Goal: Navigation & Orientation: Find specific page/section

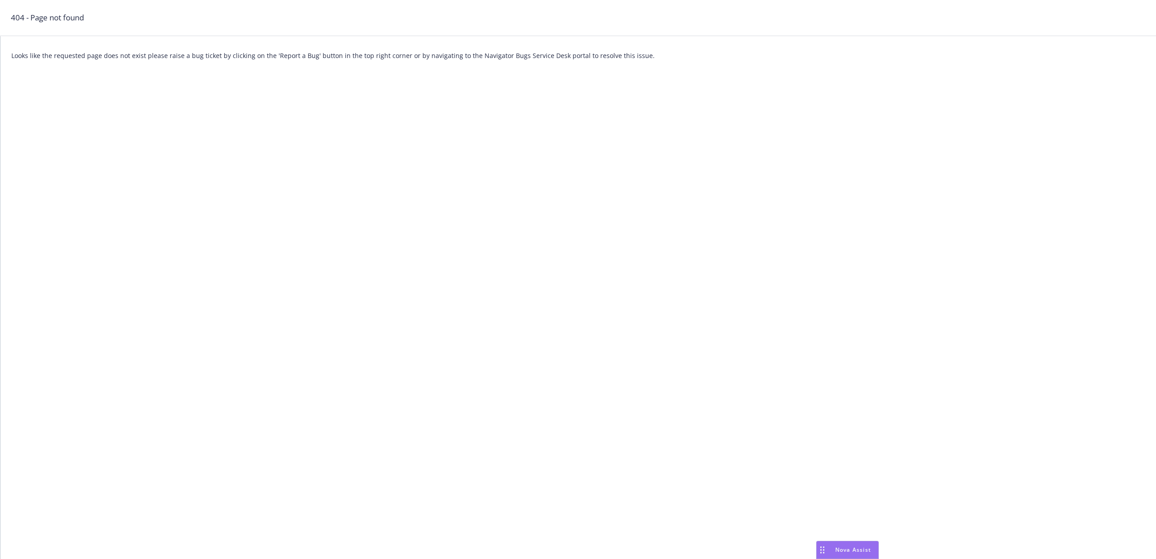
click at [826, 549] on div "Drag to move" at bounding box center [822, 550] width 11 height 17
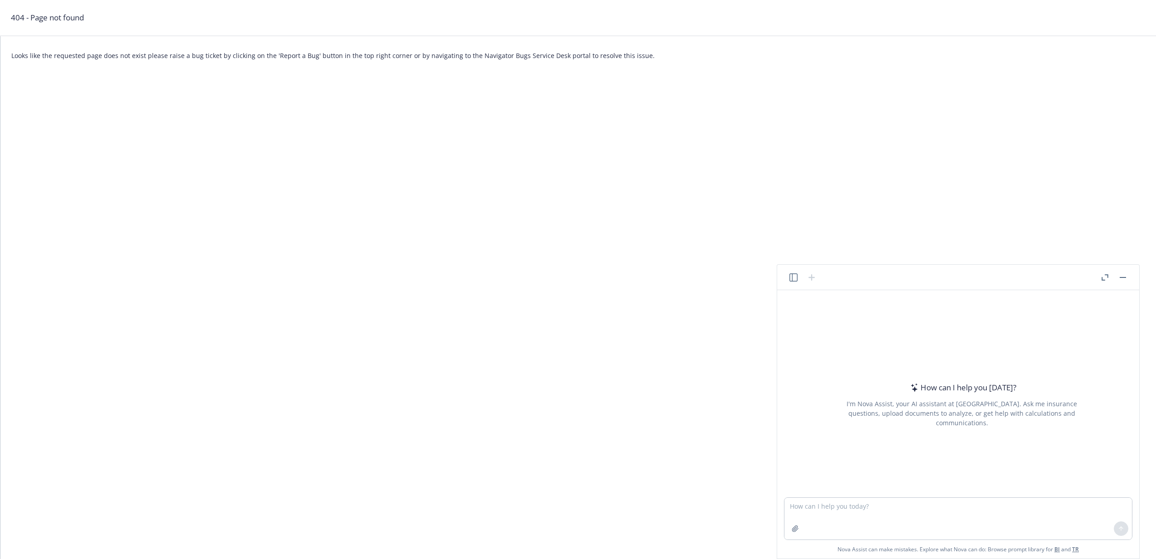
click at [1103, 279] on icon "button" at bounding box center [1103, 278] width 3 height 3
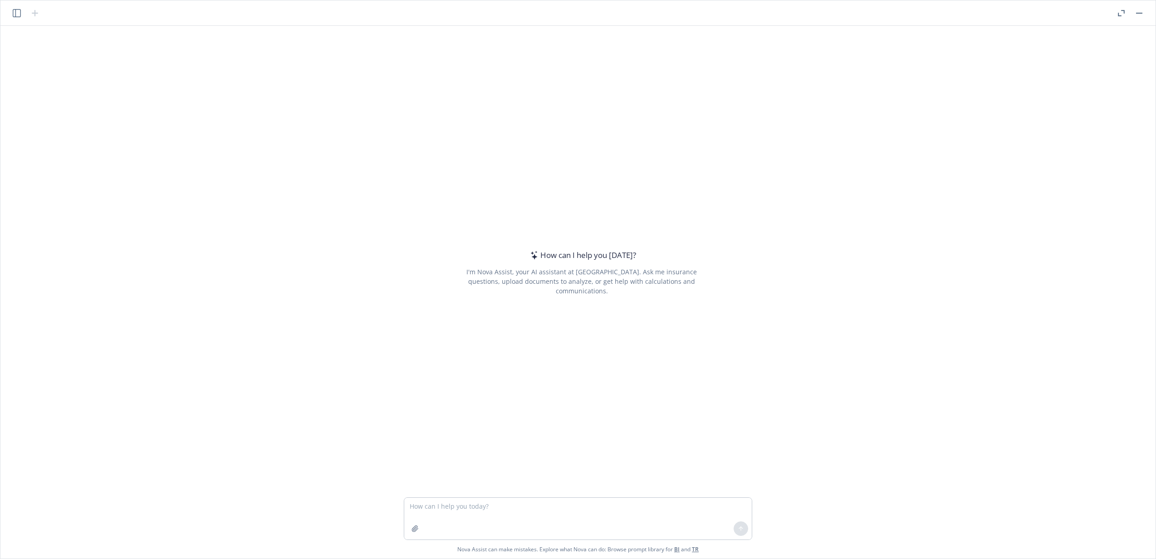
click at [17, 15] on icon "button" at bounding box center [17, 13] width 8 height 8
click at [209, 86] on div "How can I help you today? I'm Nova Assist, your AI assistant at Newfront. Ask m…" at bounding box center [578, 262] width 1148 height 472
click at [1121, 15] on icon "button" at bounding box center [1121, 13] width 7 height 6
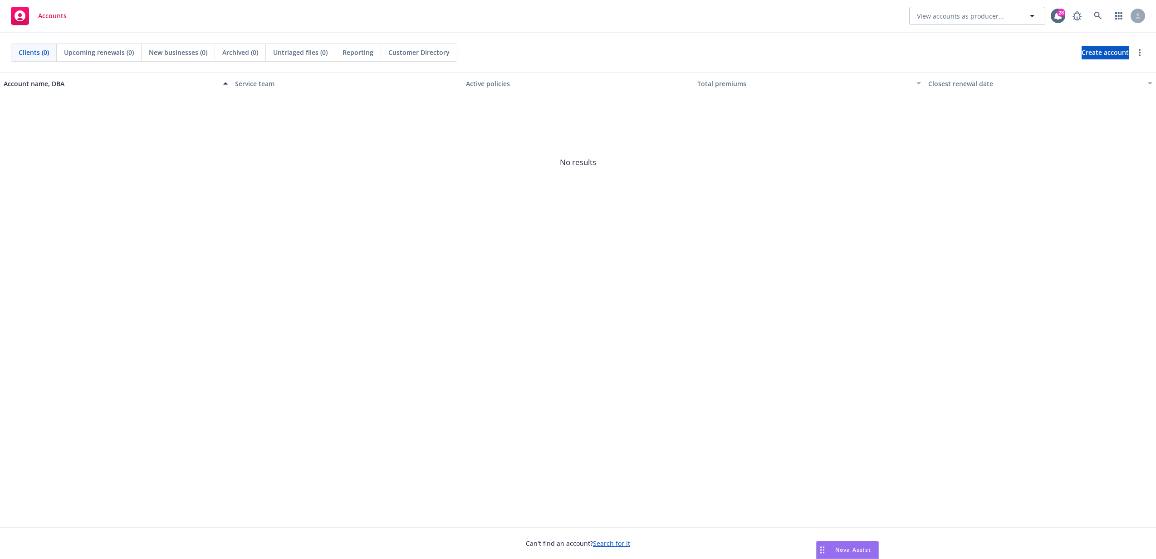
click at [745, 34] on div "Clients (0) Upcoming renewals (0) New businesses (0) Archived (0) Untriaged fil…" at bounding box center [578, 53] width 1156 height 40
click at [1098, 20] on icon at bounding box center [1098, 16] width 8 height 8
click at [826, 545] on div "Drag to move" at bounding box center [822, 550] width 11 height 17
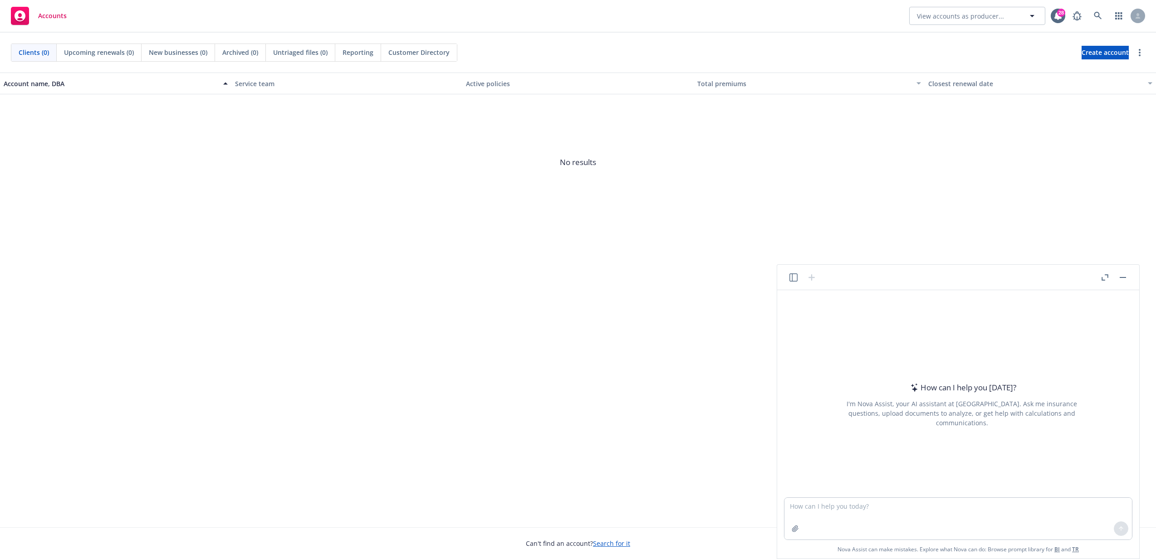
click at [1104, 279] on icon "button" at bounding box center [1105, 278] width 7 height 6
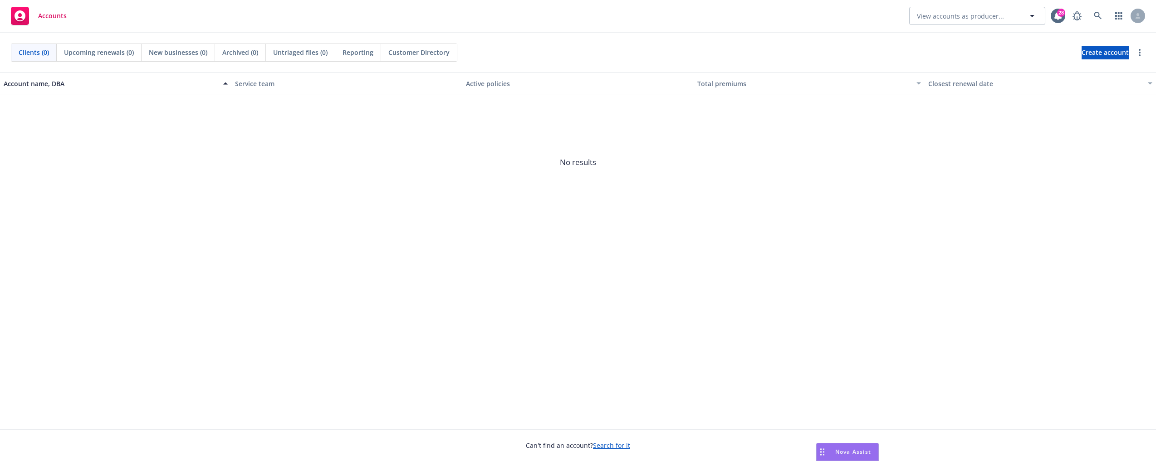
click at [825, 276] on div "Drag to move" at bounding box center [822, 452] width 11 height 17
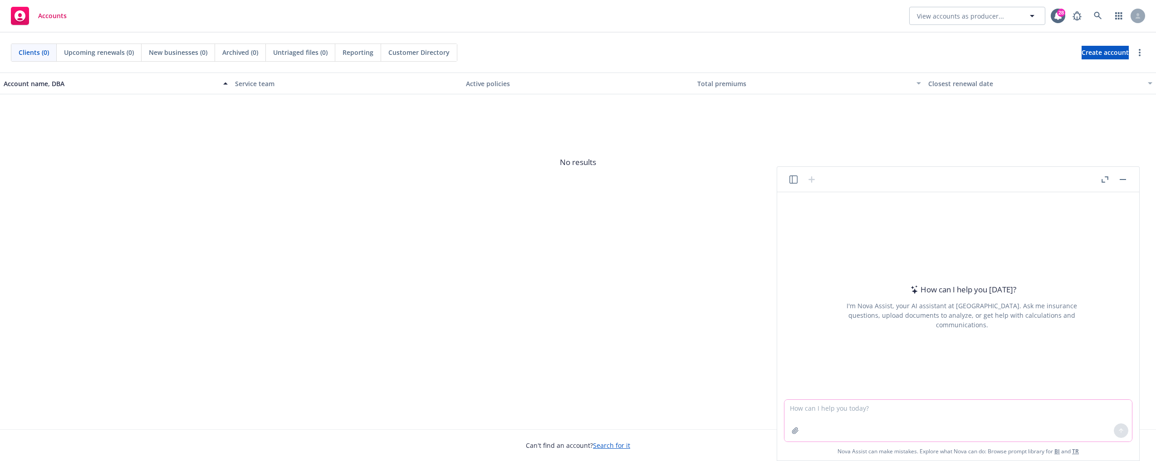
click at [794, 276] on icon "button" at bounding box center [795, 430] width 7 height 7
click at [587, 276] on div "Can't find an account? Search for it" at bounding box center [578, 446] width 1156 height 32
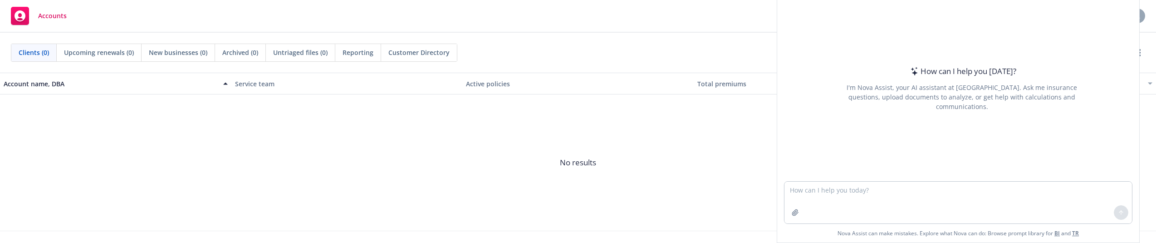
click at [278, 203] on span "No results" at bounding box center [578, 162] width 1156 height 136
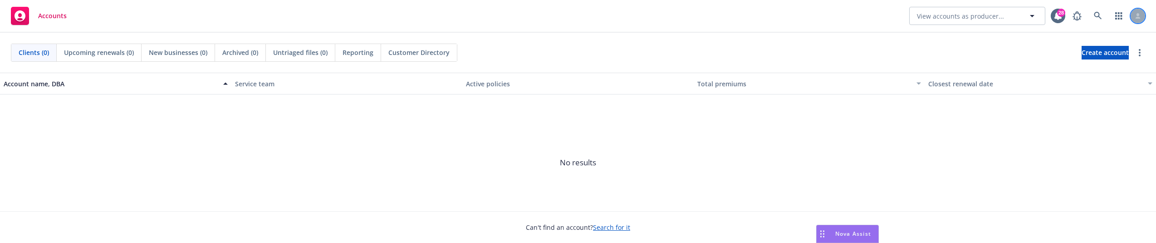
click at [1131, 15] on div at bounding box center [1138, 16] width 15 height 15
click at [1123, 36] on link "Log out" at bounding box center [1099, 40] width 91 height 18
